Goal: Check status: Check status

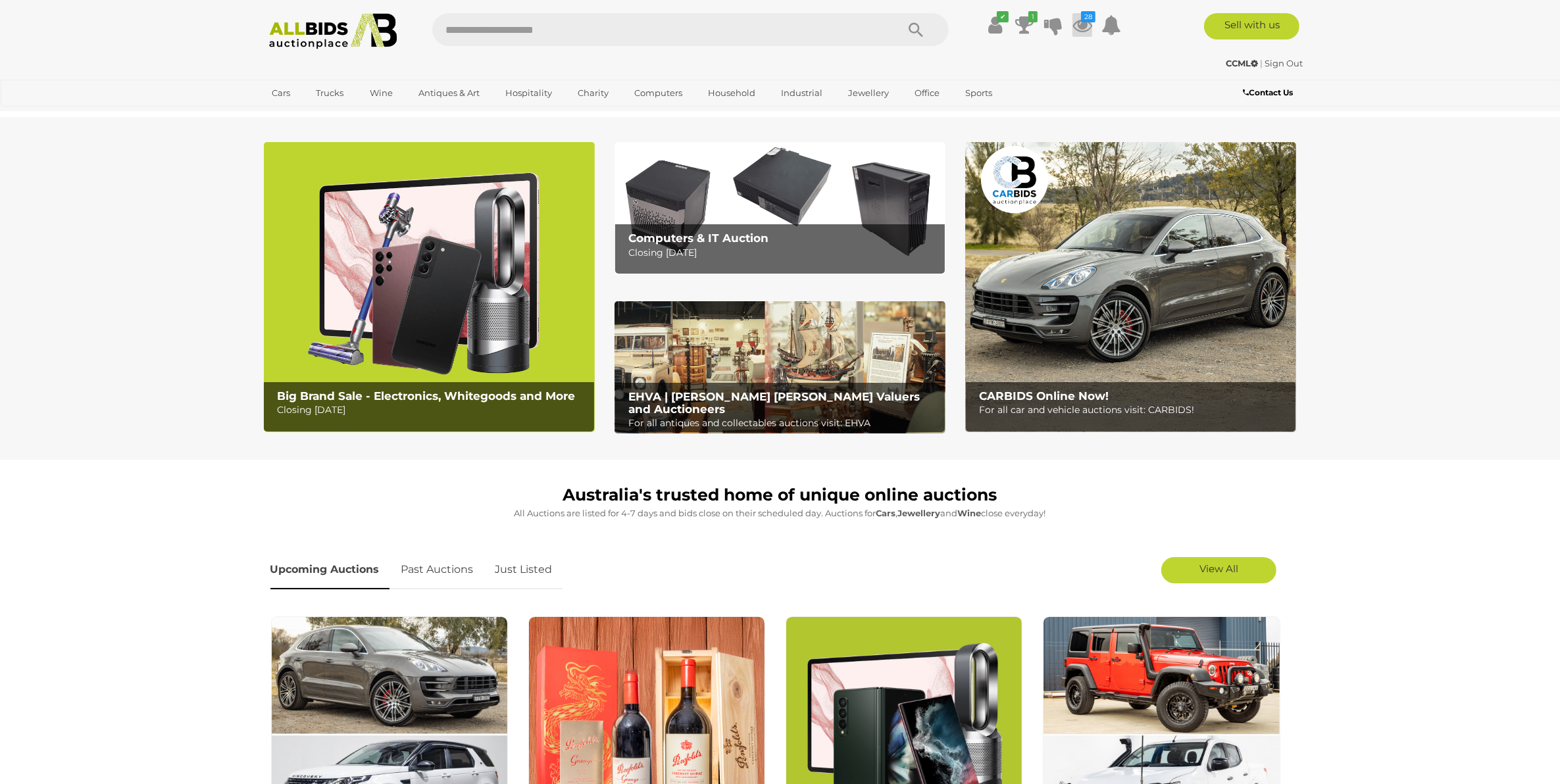
click at [1083, 23] on icon at bounding box center [1082, 25] width 20 height 23
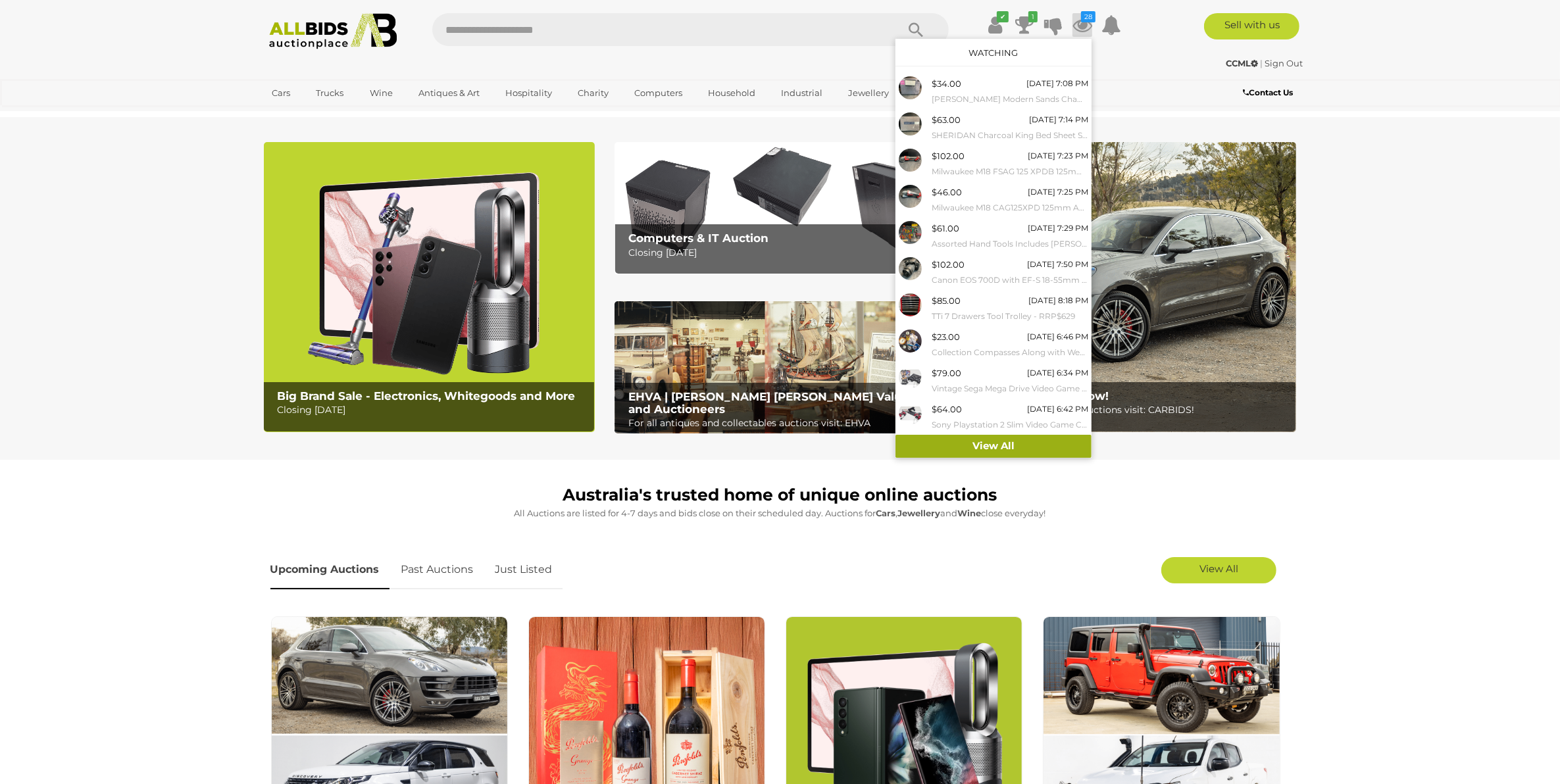
click at [1008, 446] on link "View All" at bounding box center [993, 446] width 196 height 23
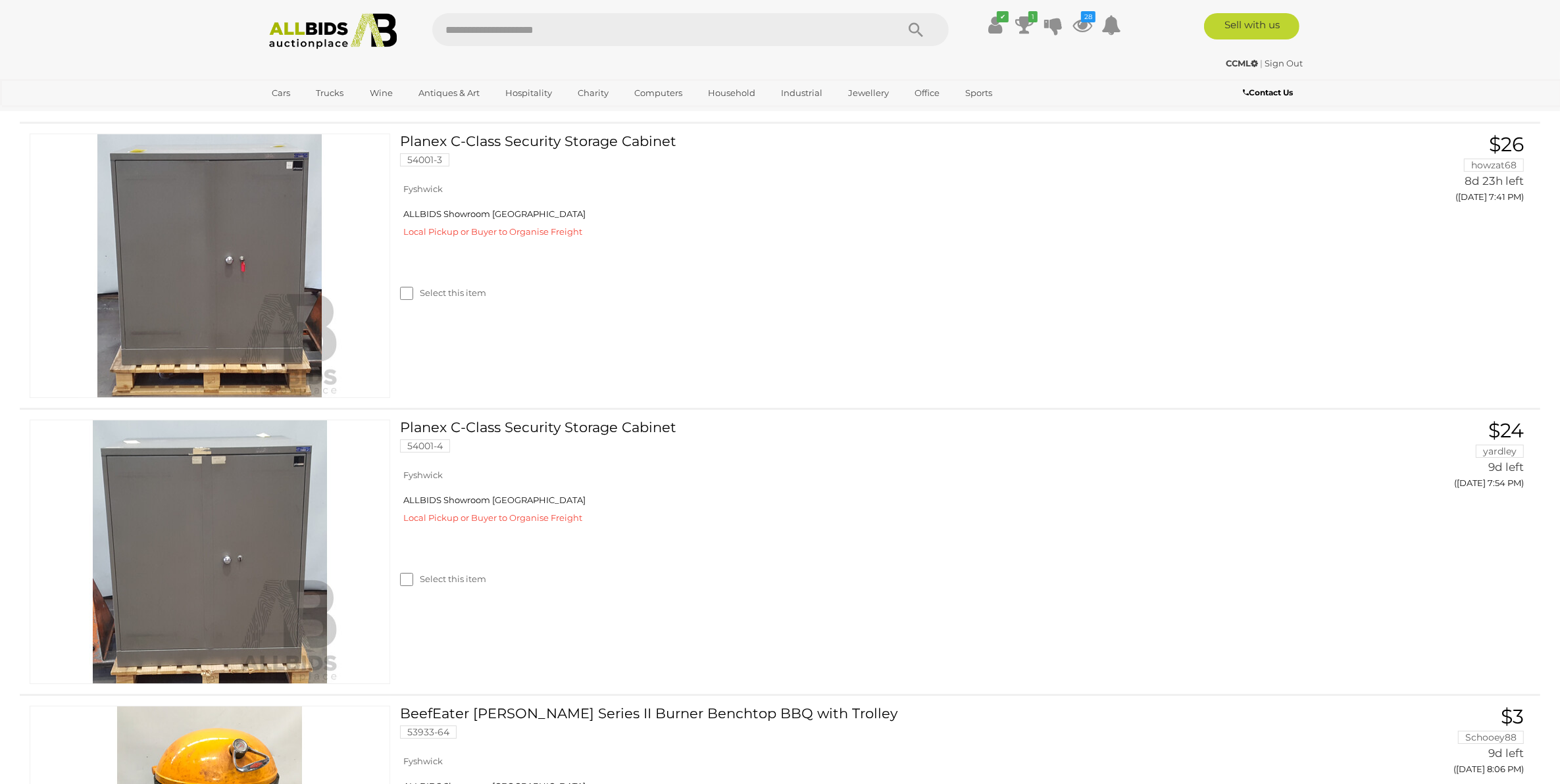
scroll to position [5343, 0]
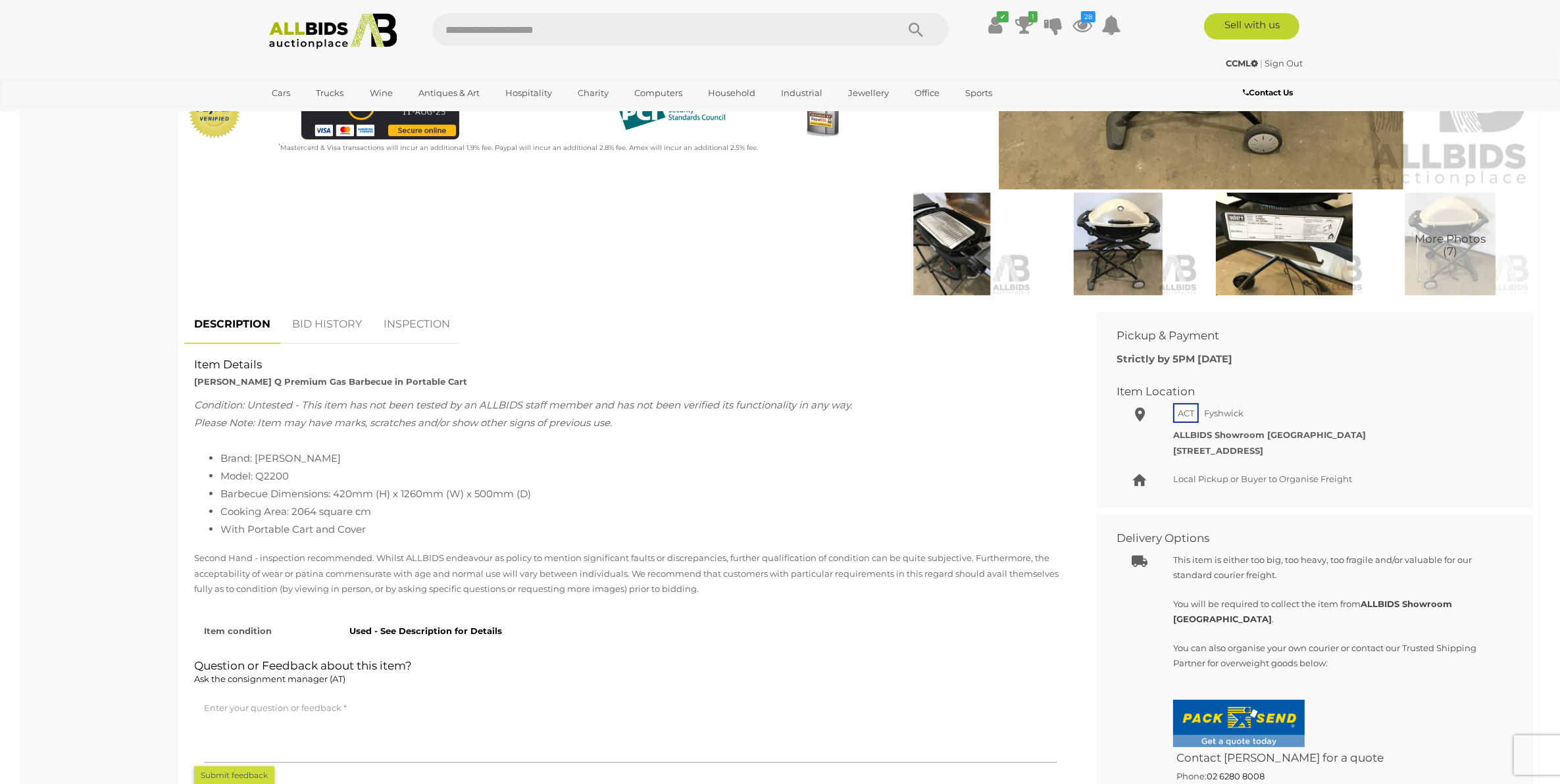
scroll to position [411, 0]
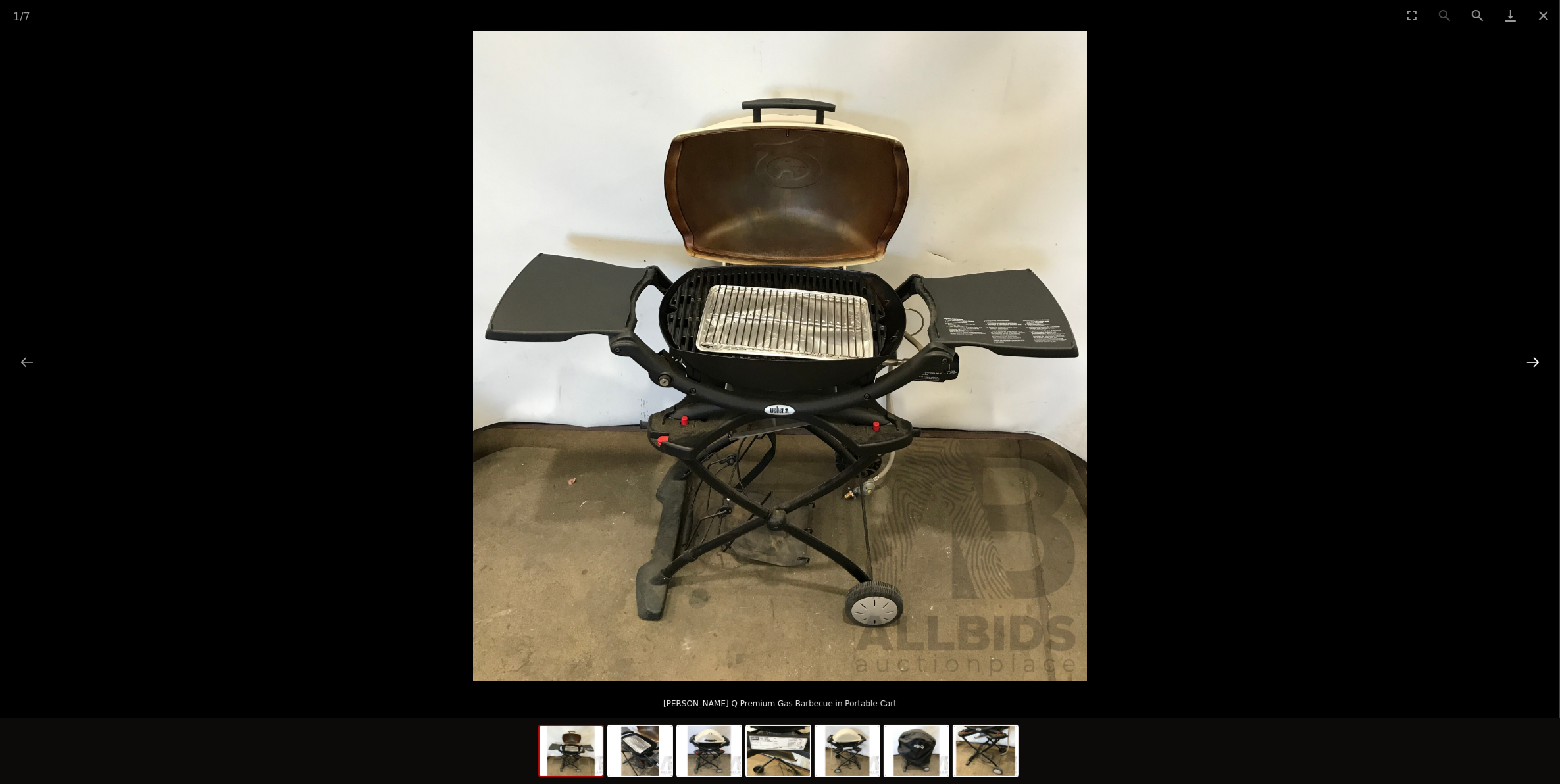
click at [1537, 359] on button "Next slide" at bounding box center [1533, 362] width 27 height 25
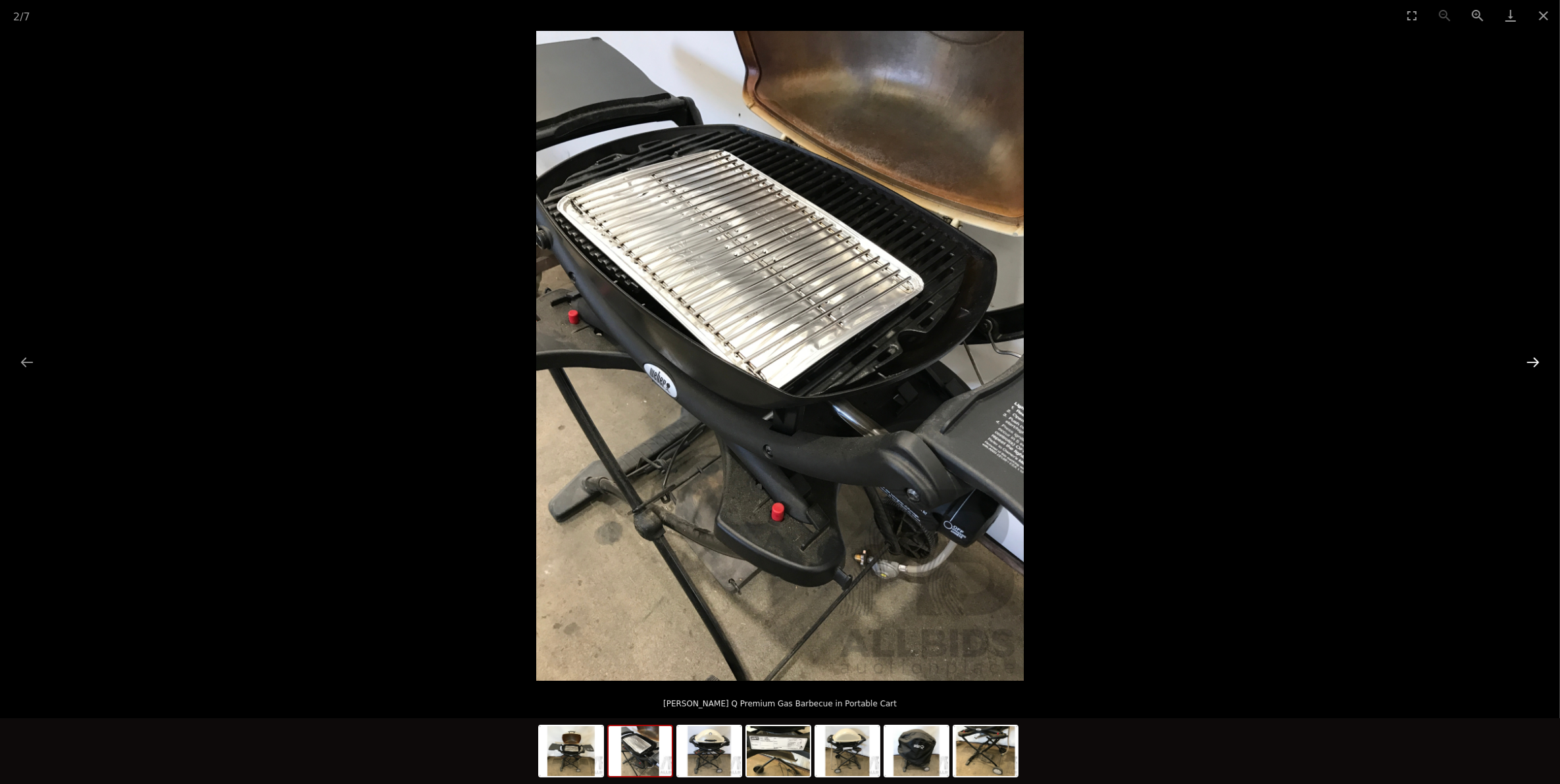
click at [1537, 359] on button "Next slide" at bounding box center [1533, 362] width 27 height 25
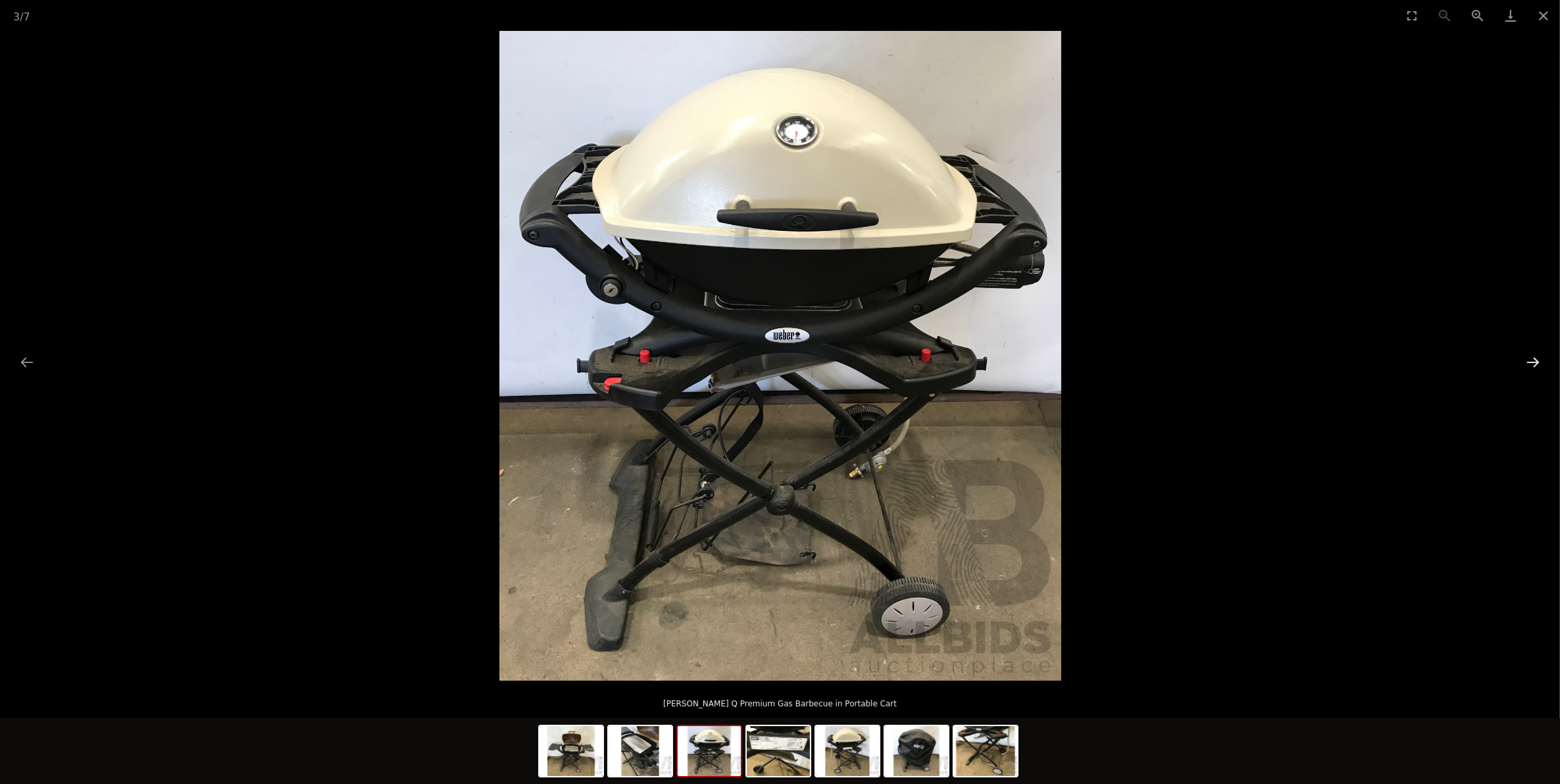
click at [1537, 359] on button "Next slide" at bounding box center [1533, 362] width 27 height 25
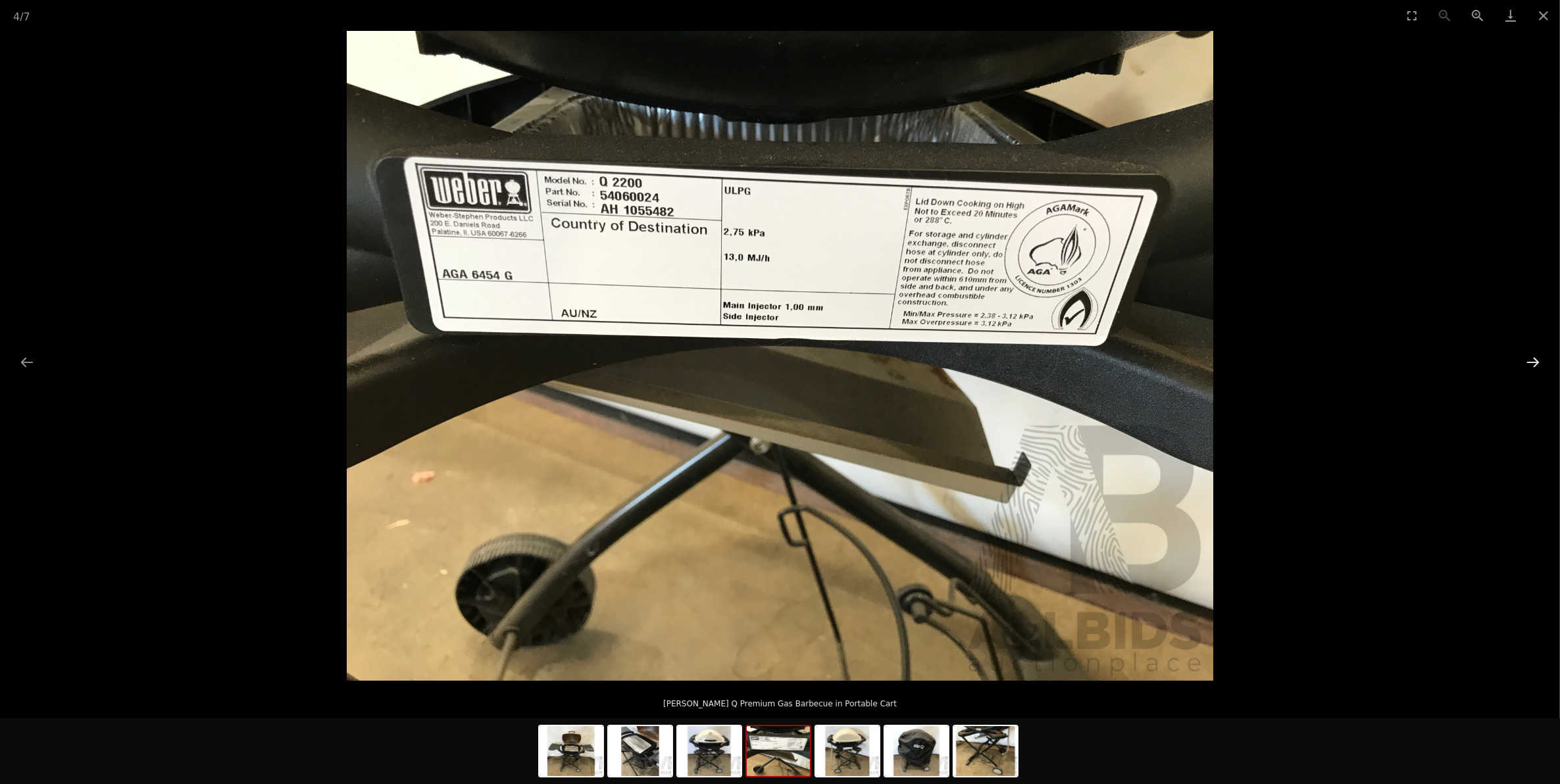
click at [1537, 359] on button "Next slide" at bounding box center [1533, 362] width 27 height 25
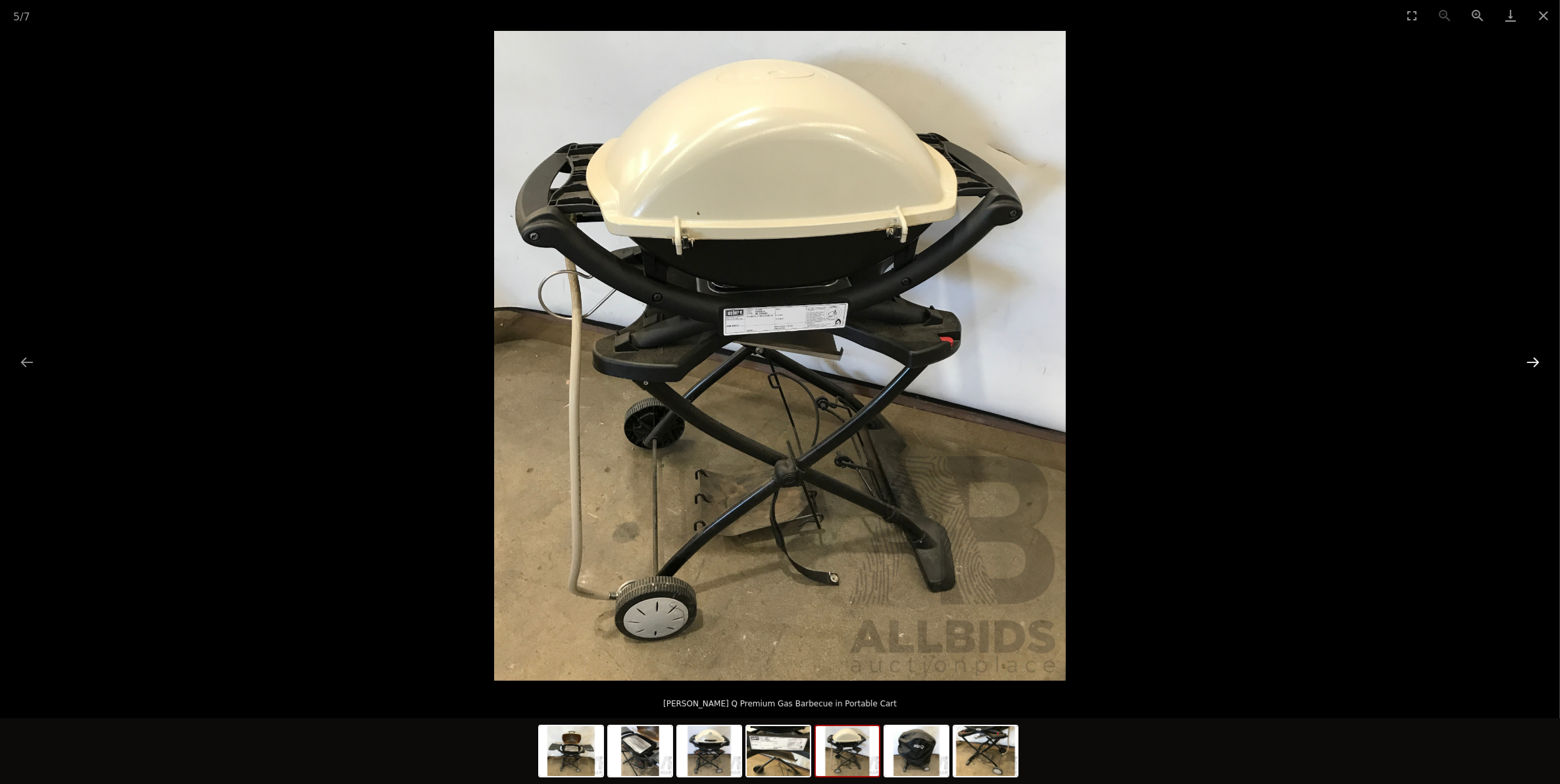
click at [1537, 359] on button "Next slide" at bounding box center [1533, 362] width 27 height 25
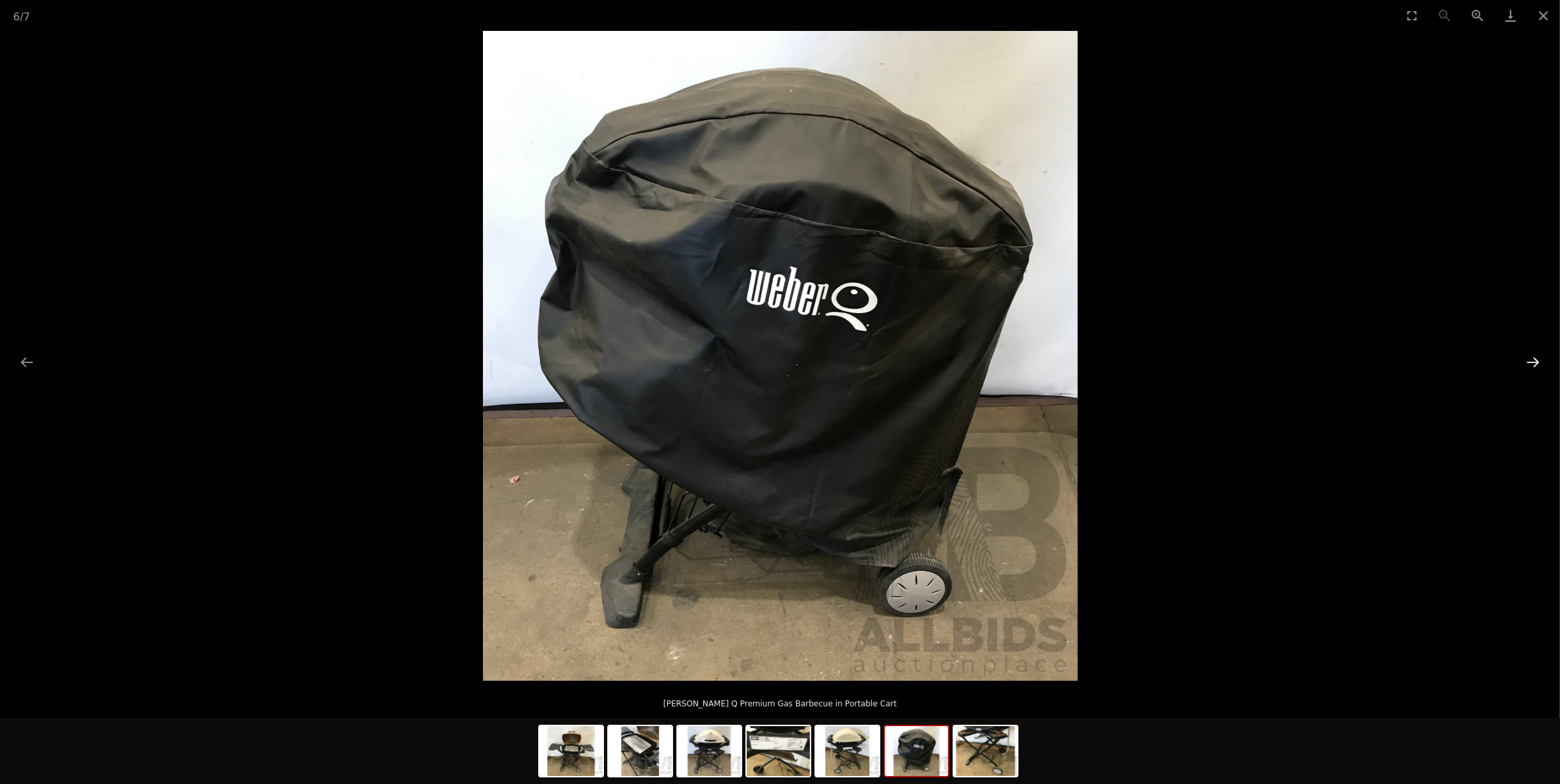
click at [1537, 359] on button "Next slide" at bounding box center [1533, 362] width 27 height 25
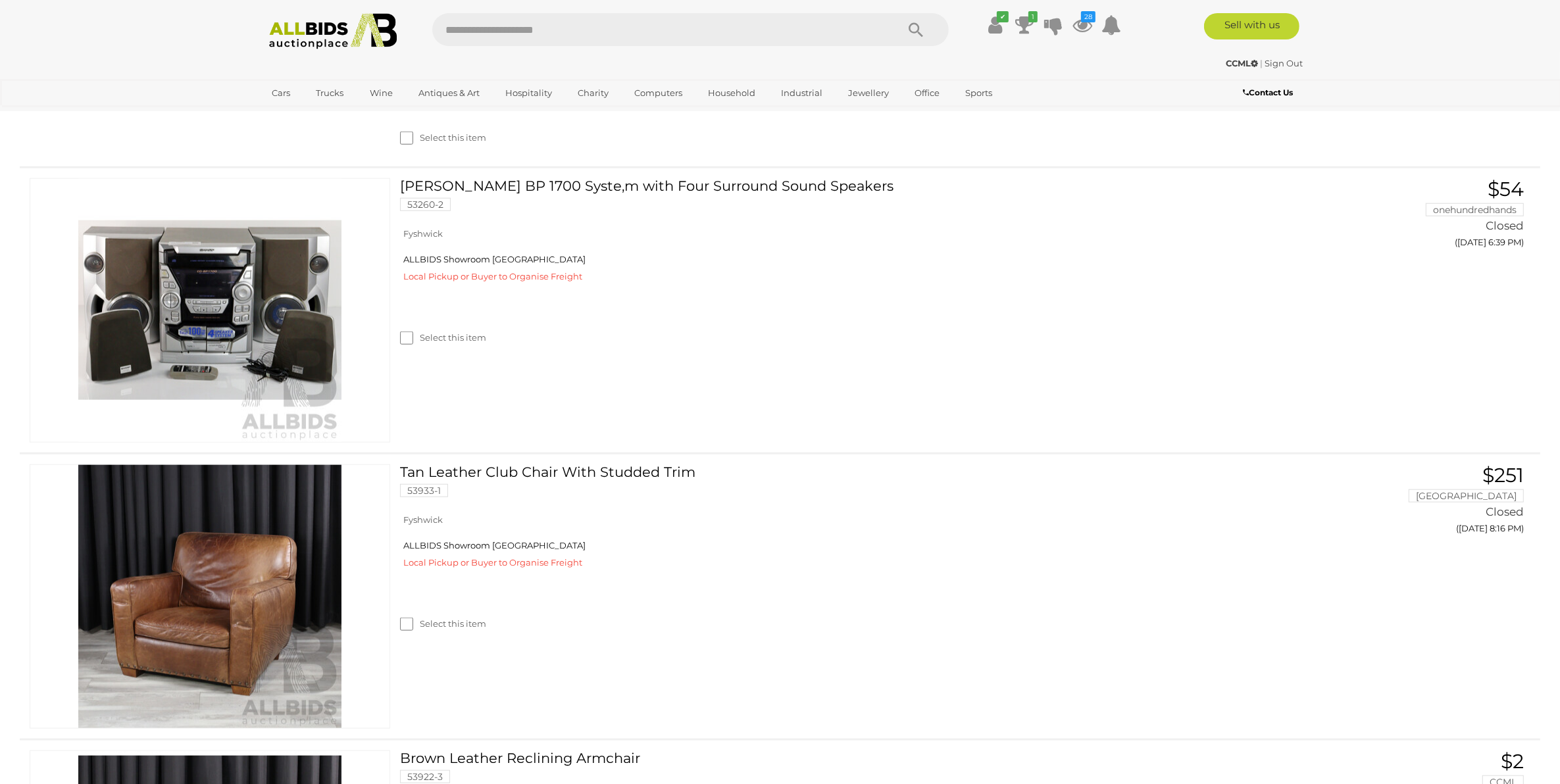
scroll to position [7895, 0]
